Goal: Information Seeking & Learning: Learn about a topic

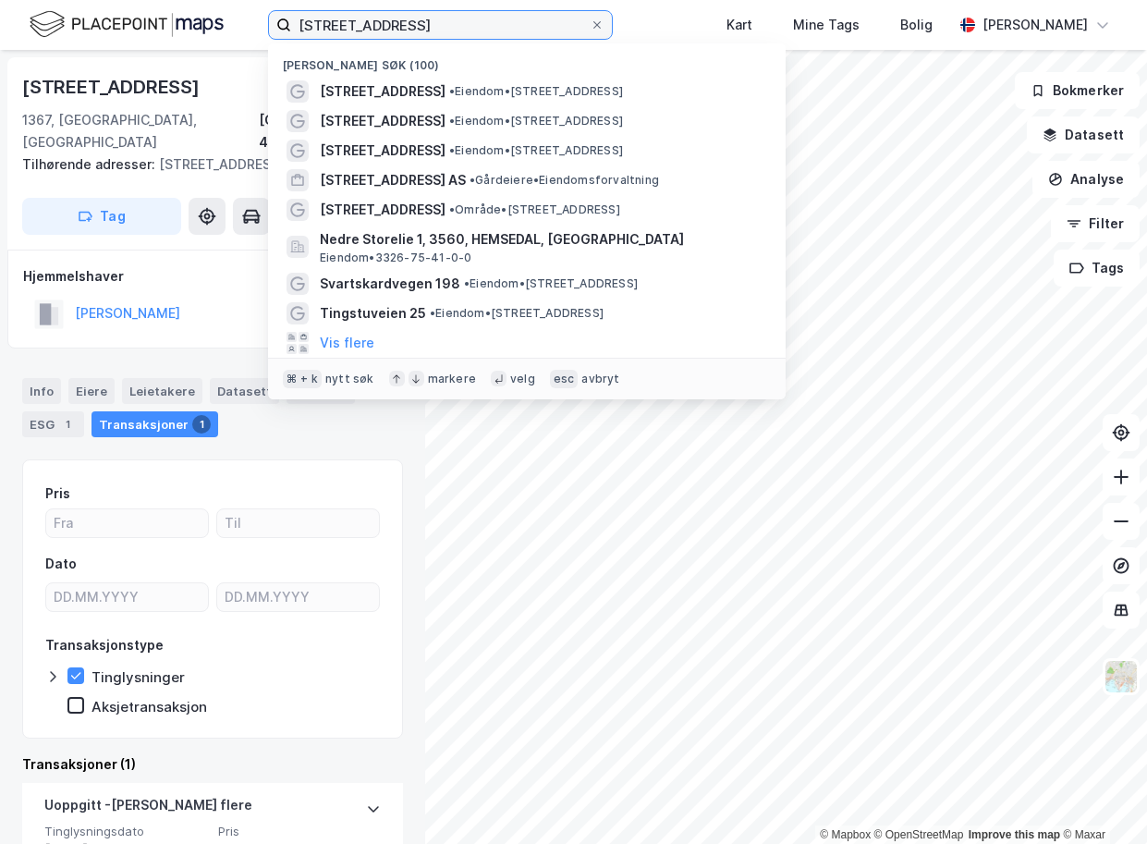
click at [506, 27] on input "[STREET_ADDRESS]" at bounding box center [440, 25] width 298 height 28
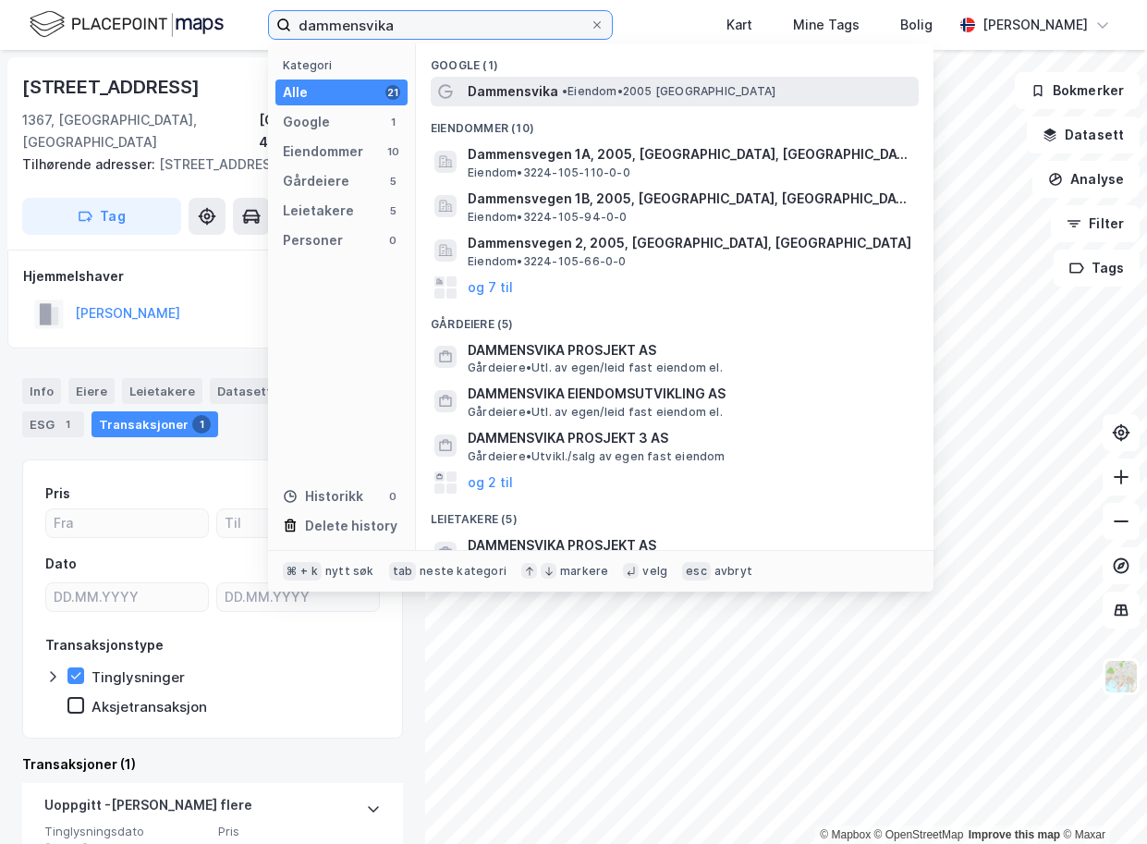
type input "dammensvika"
click at [522, 91] on span "Dammensvika" at bounding box center [513, 91] width 91 height 22
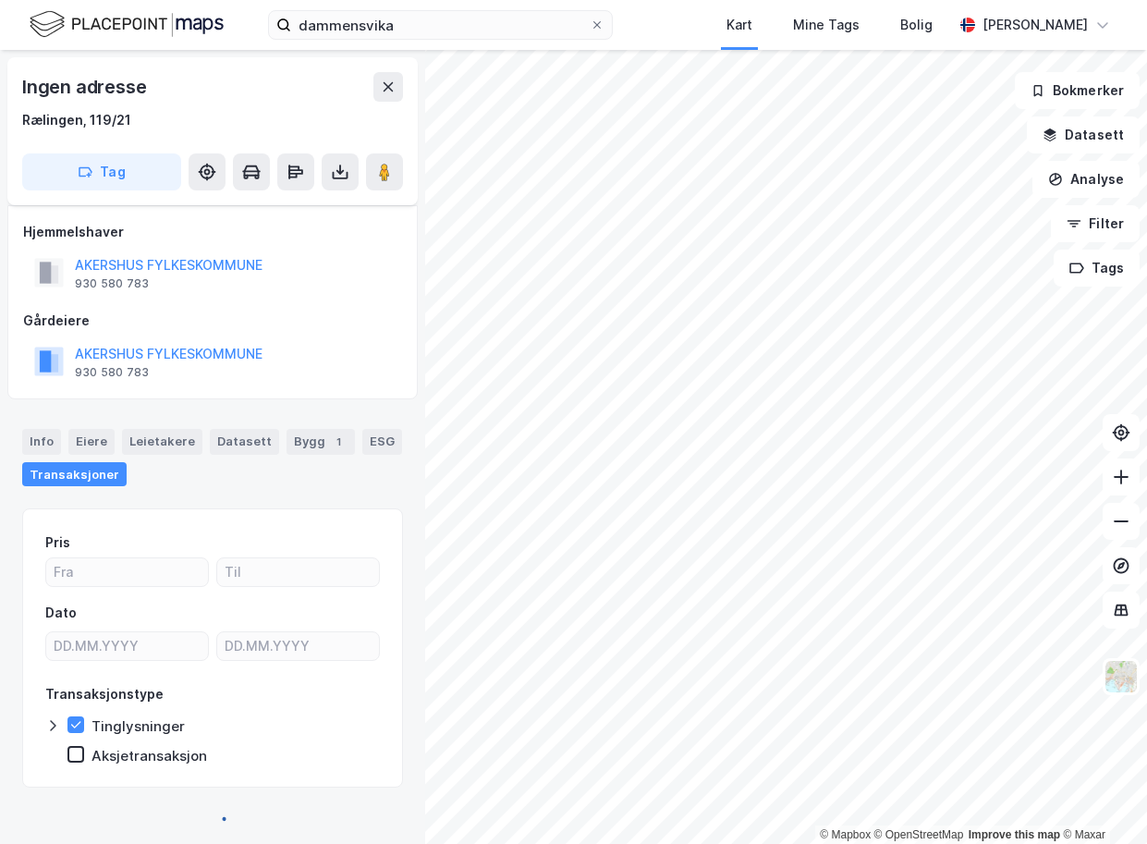
scroll to position [10, 0]
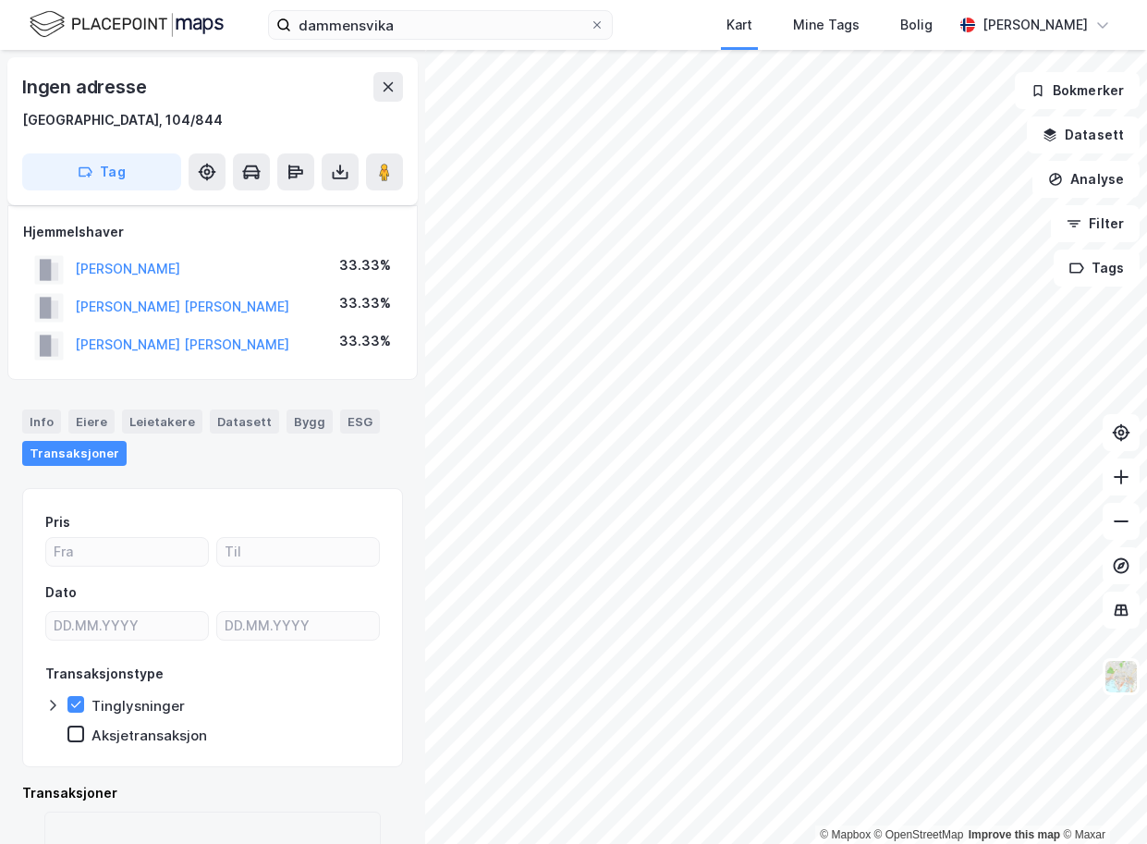
scroll to position [10, 0]
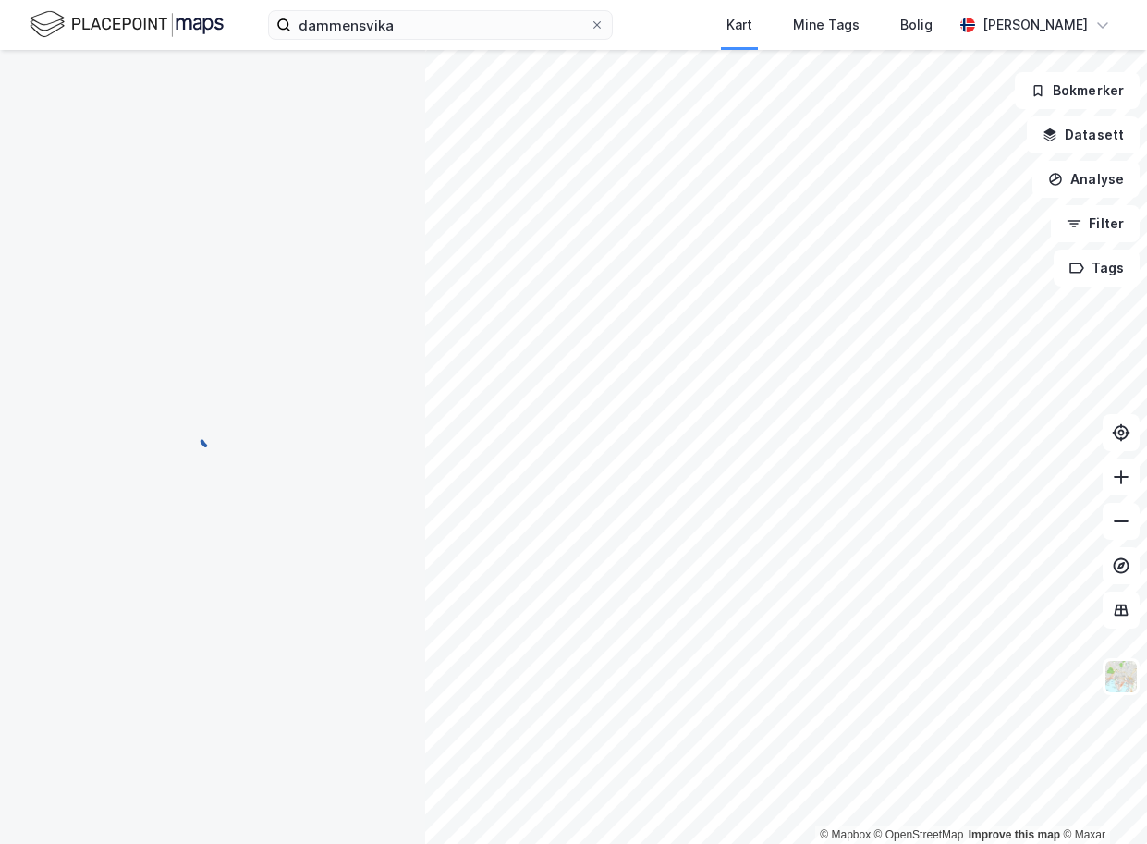
scroll to position [10, 0]
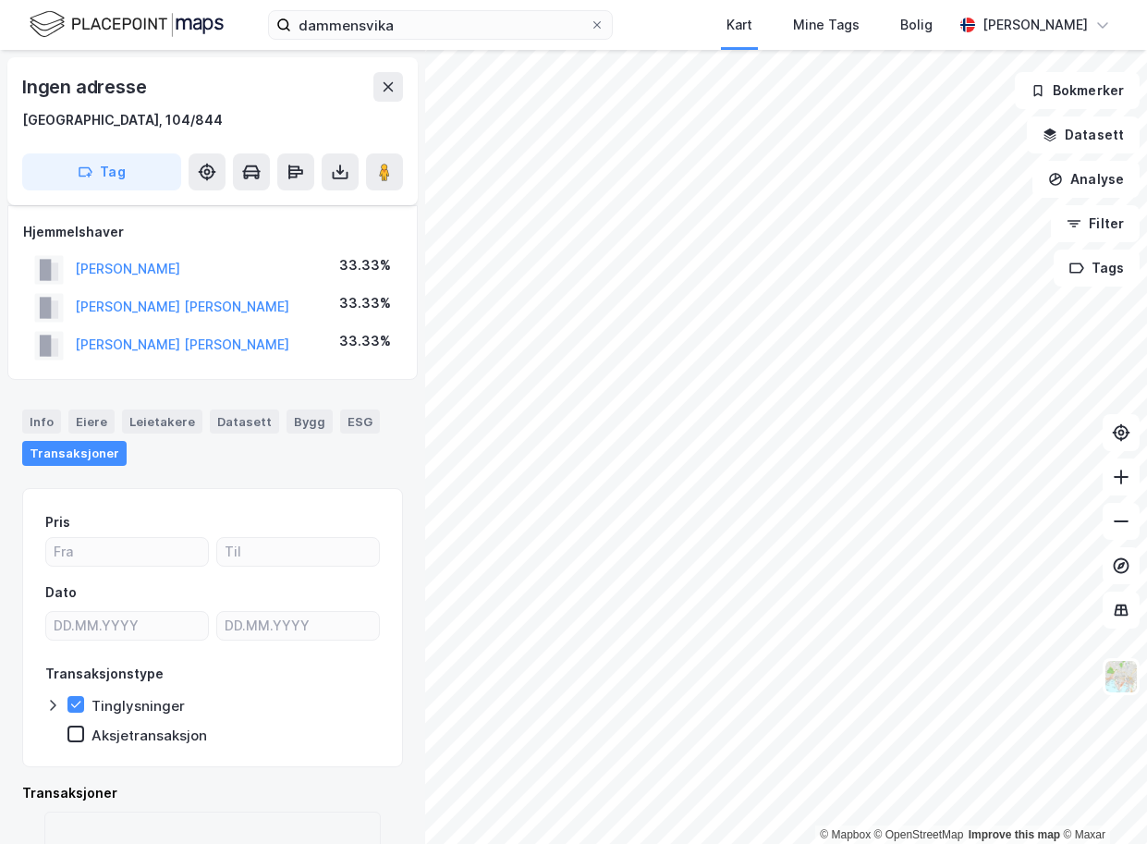
scroll to position [10, 0]
